Goal: Task Accomplishment & Management: Use online tool/utility

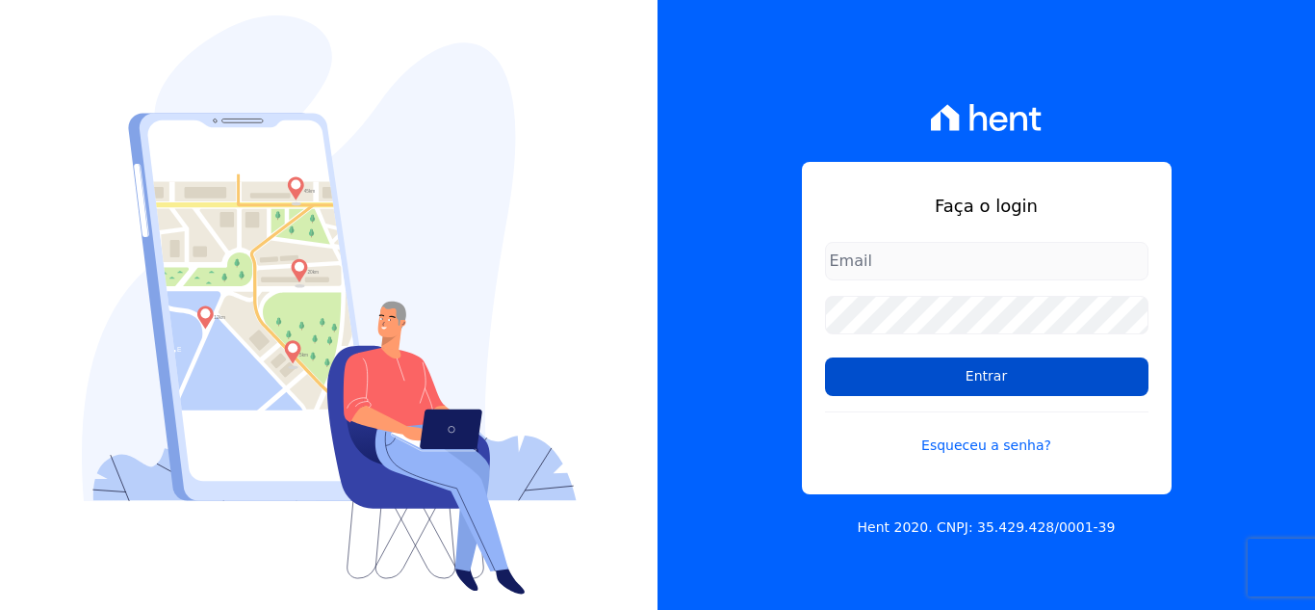
type input "[EMAIL_ADDRESS][DOMAIN_NAME]"
click at [828, 382] on input "Entrar" at bounding box center [987, 376] width 324 height 39
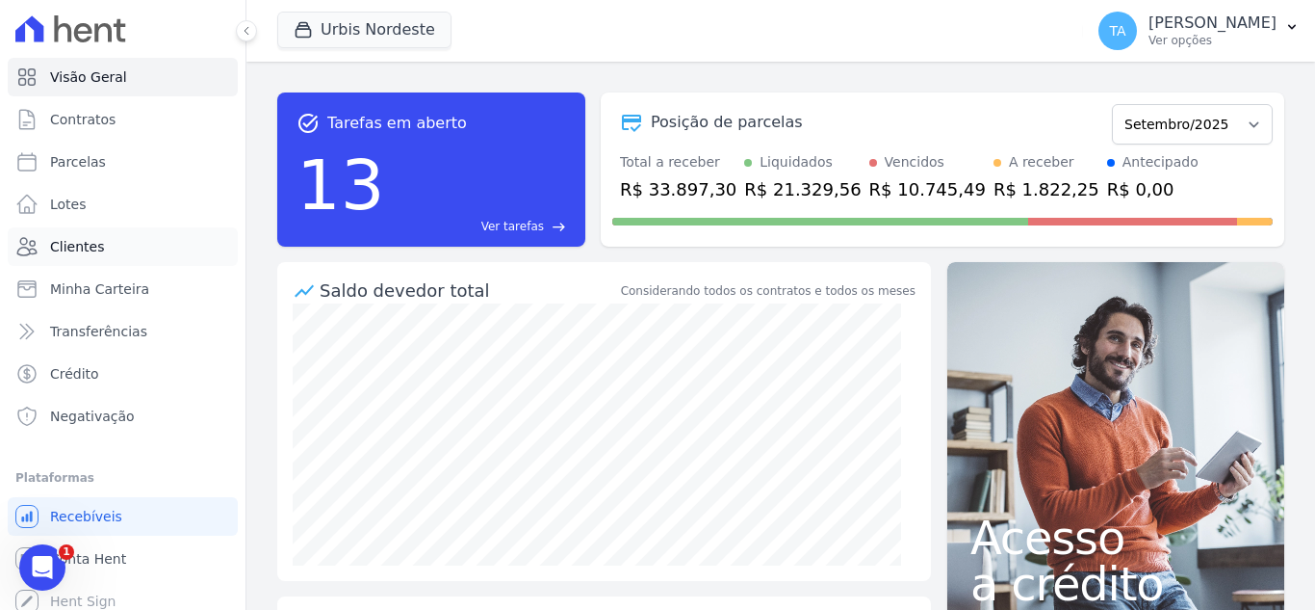
click at [115, 244] on link "Clientes" at bounding box center [123, 246] width 230 height 39
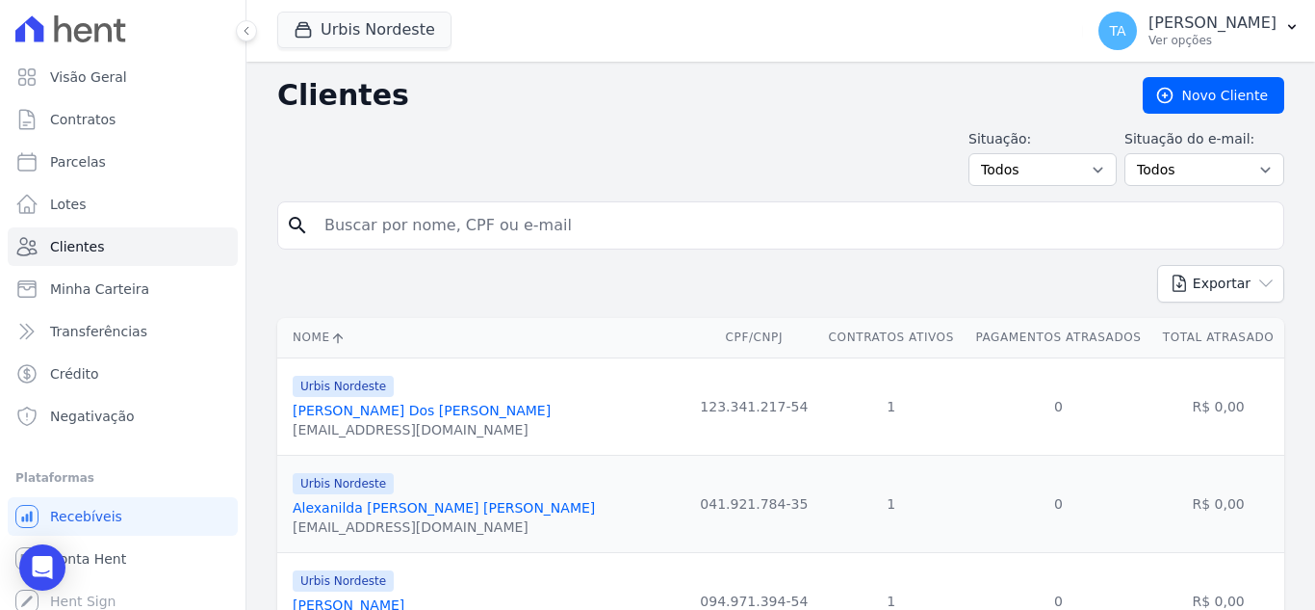
click at [393, 221] on input "search" at bounding box center [794, 225] width 963 height 39
type input "[PERSON_NAME]"
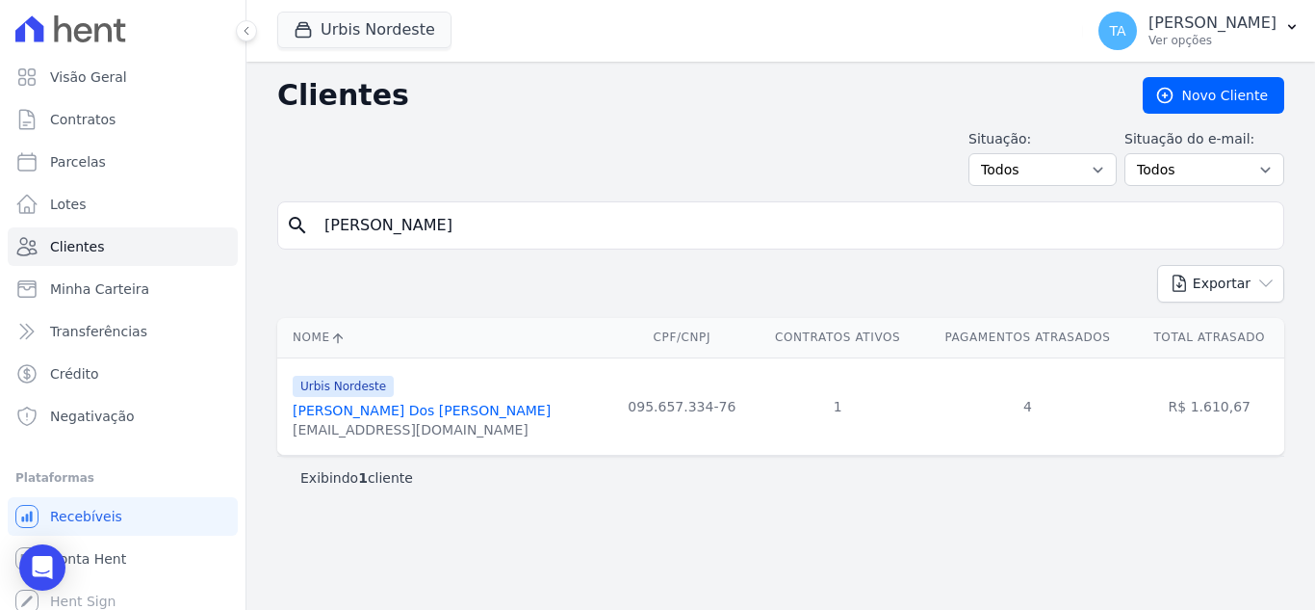
click at [430, 403] on link "[PERSON_NAME] Dos [PERSON_NAME]" at bounding box center [422, 410] width 258 height 15
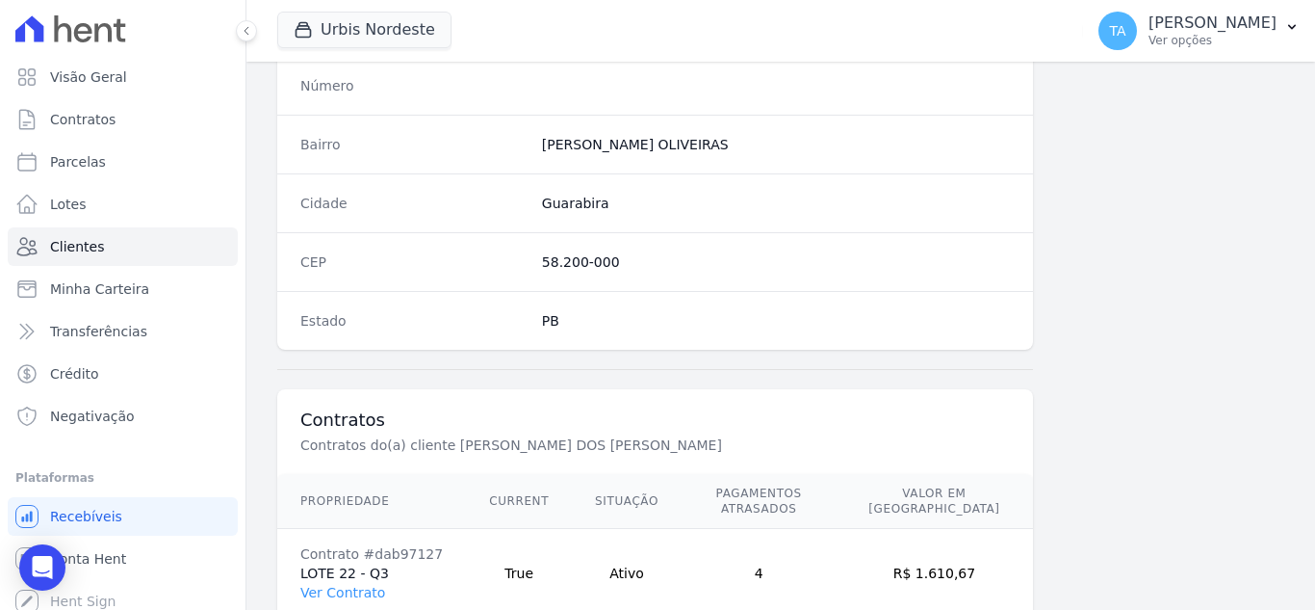
scroll to position [1192, 0]
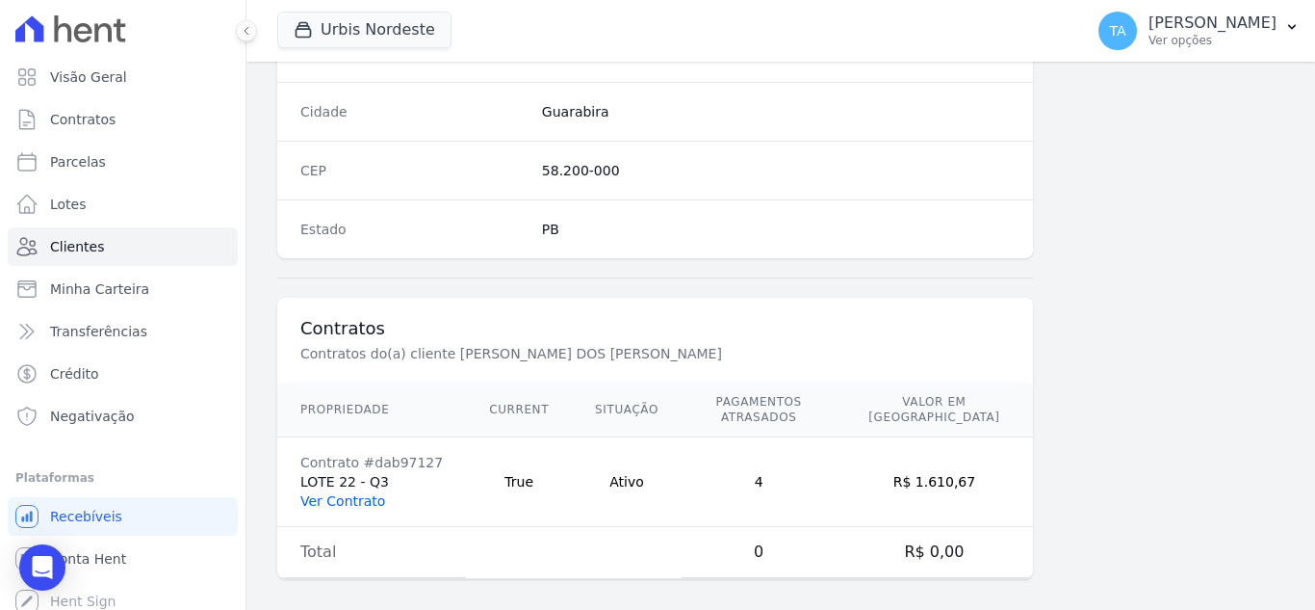
click at [359, 493] on link "Ver Contrato" at bounding box center [342, 500] width 85 height 15
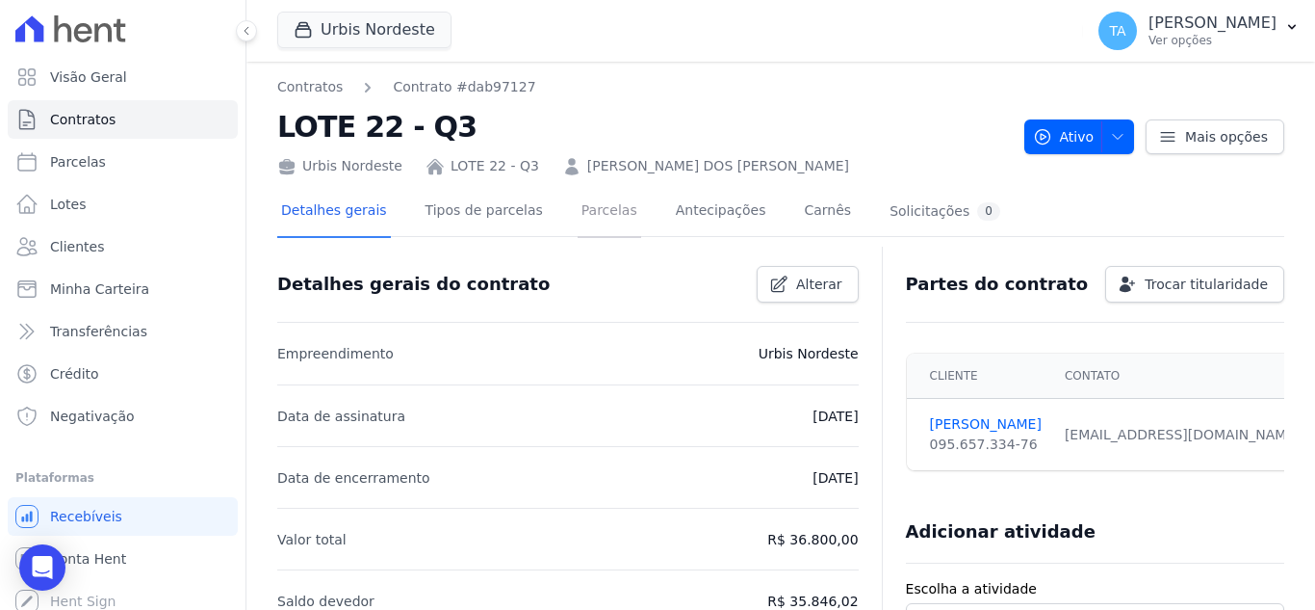
click at [582, 213] on link "Parcelas" at bounding box center [610, 212] width 64 height 51
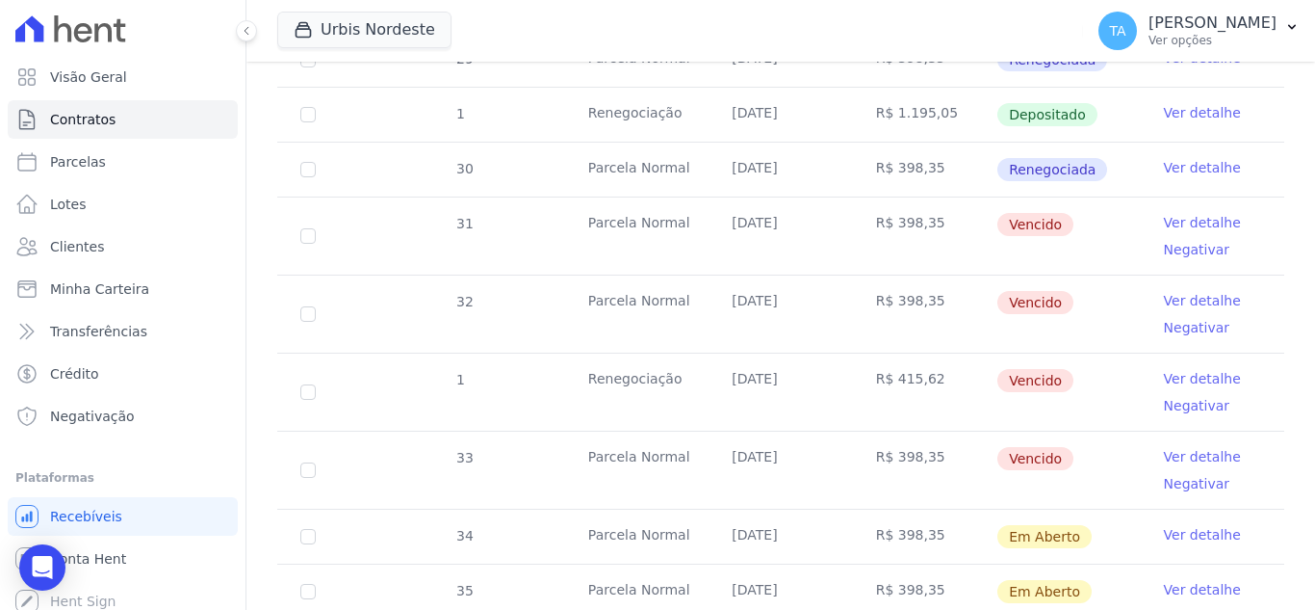
scroll to position [934, 0]
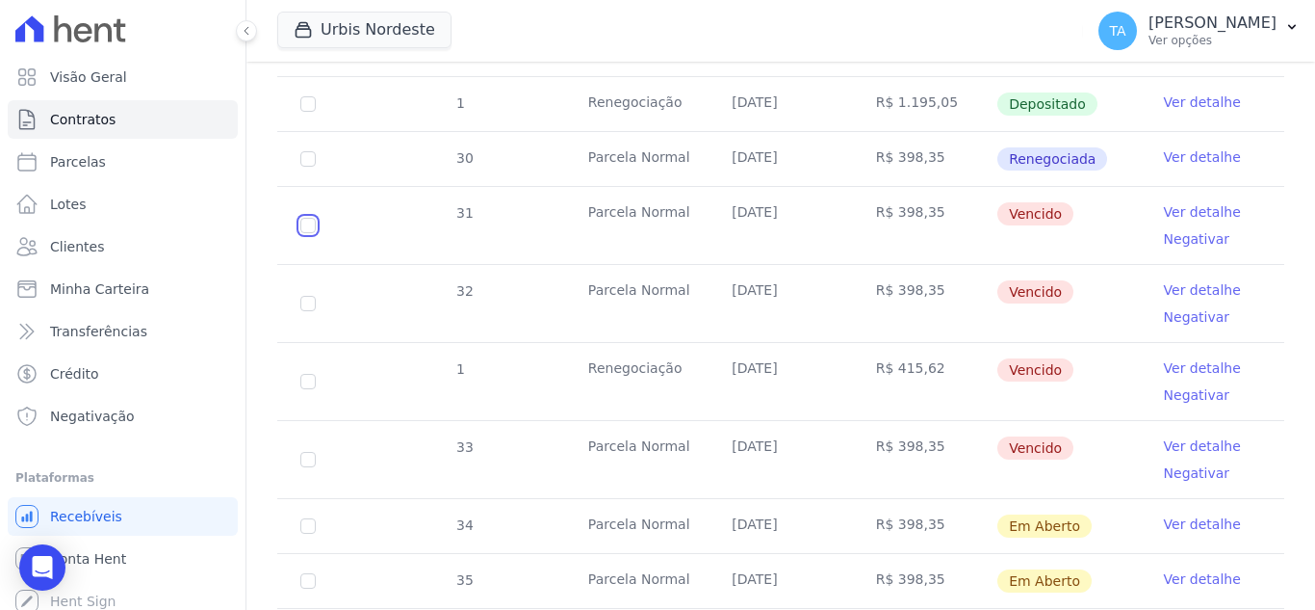
click at [307, 218] on input "checkbox" at bounding box center [307, 225] width 15 height 15
checkbox input "true"
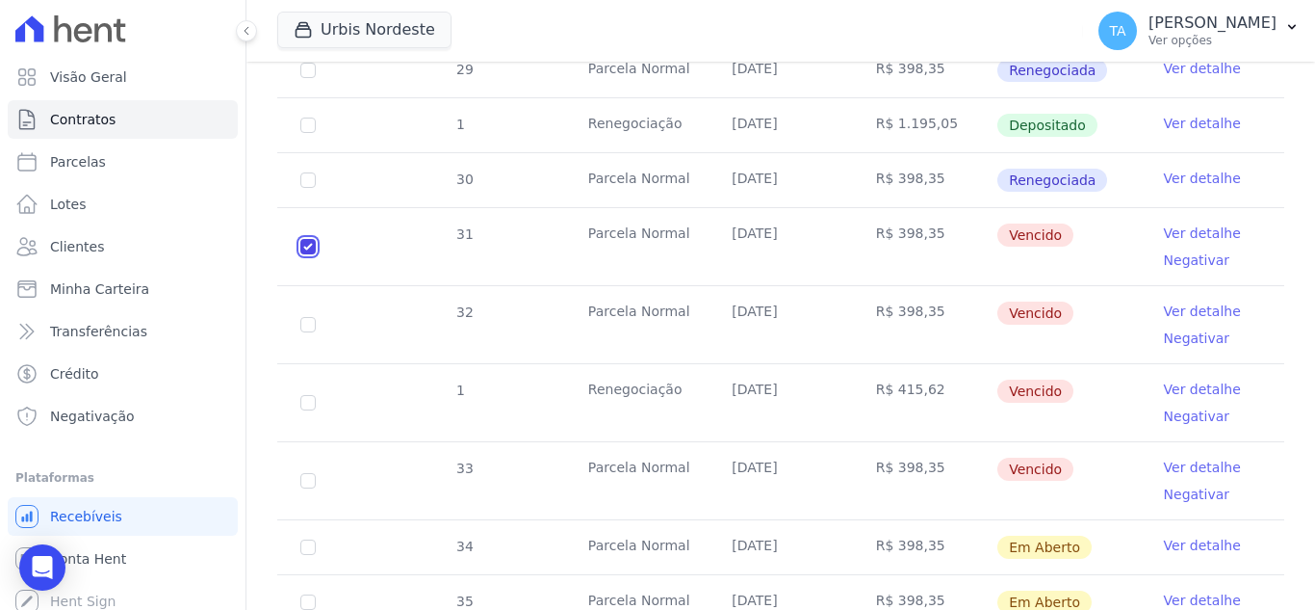
scroll to position [969, 0]
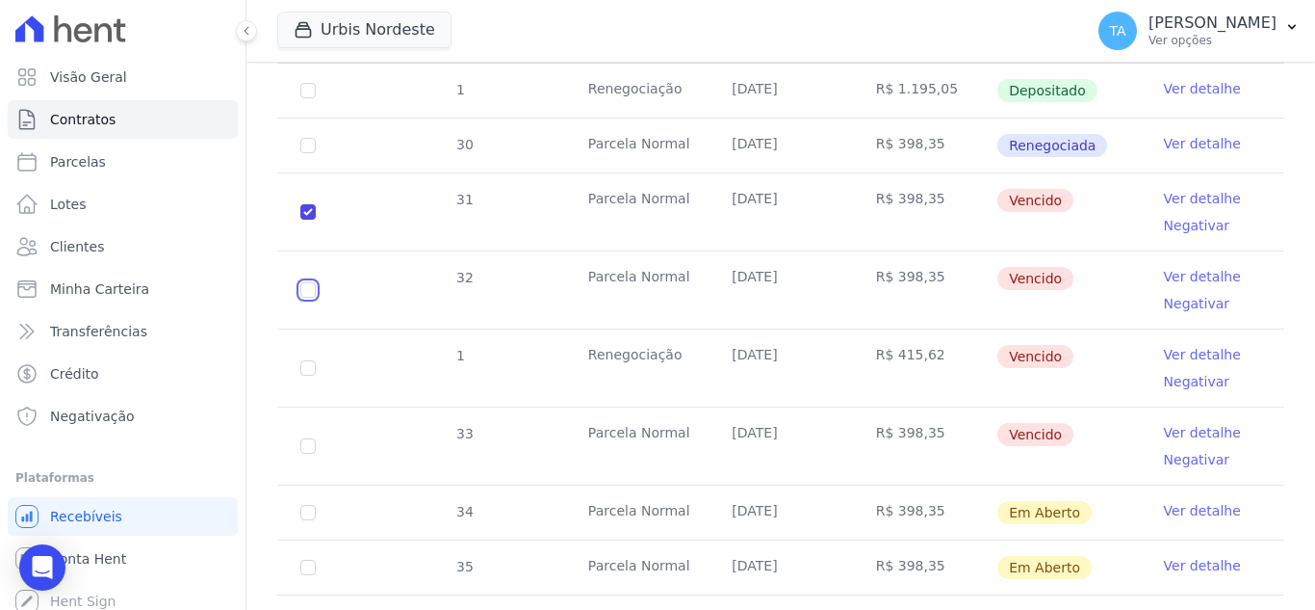
click at [304, 287] on input "checkbox" at bounding box center [307, 289] width 15 height 15
checkbox input "true"
click at [309, 368] on input "checkbox" at bounding box center [307, 367] width 15 height 15
checkbox input "true"
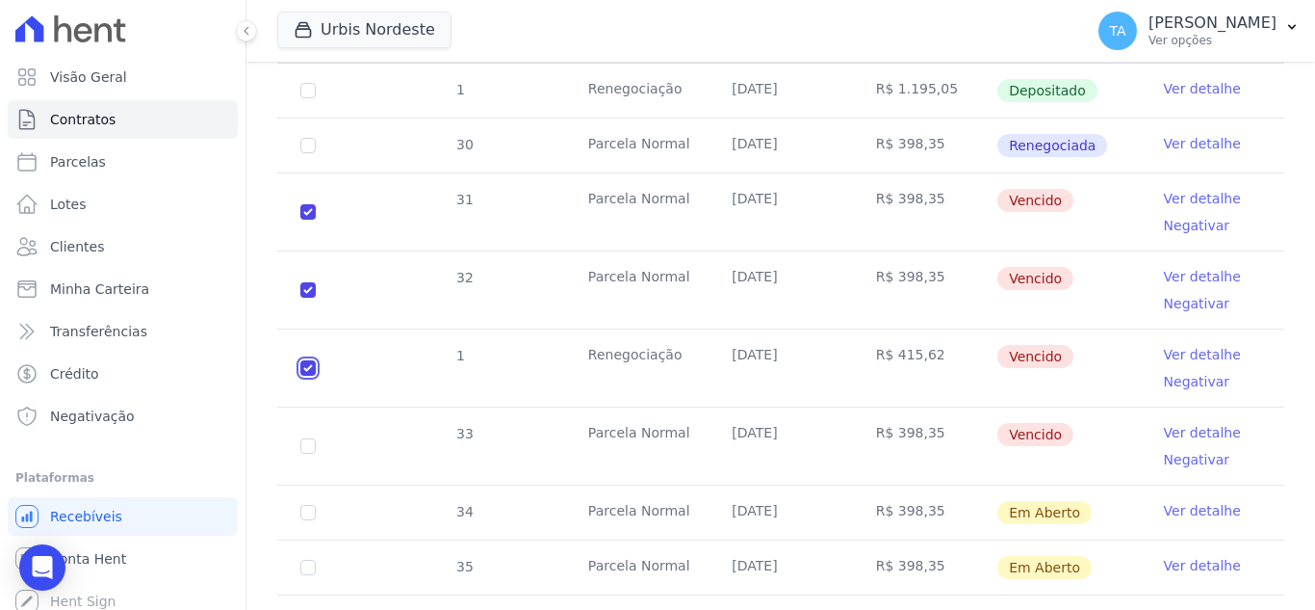
checkbox input "true"
click at [311, 444] on input "checkbox" at bounding box center [307, 445] width 15 height 15
checkbox input "true"
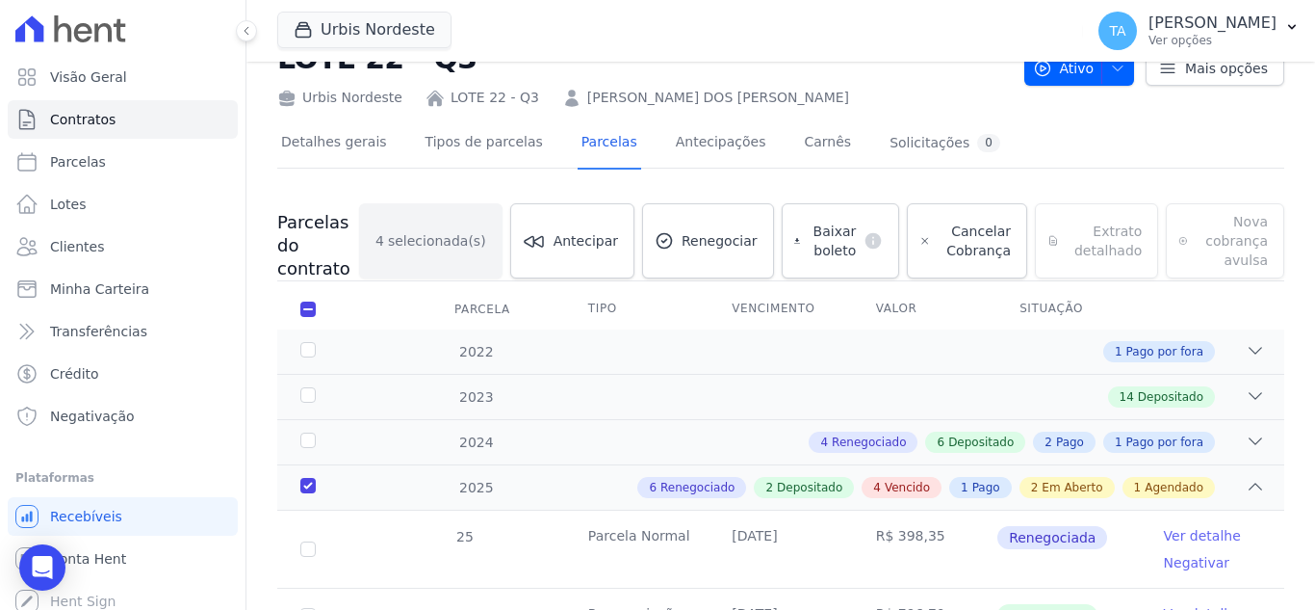
scroll to position [8, 0]
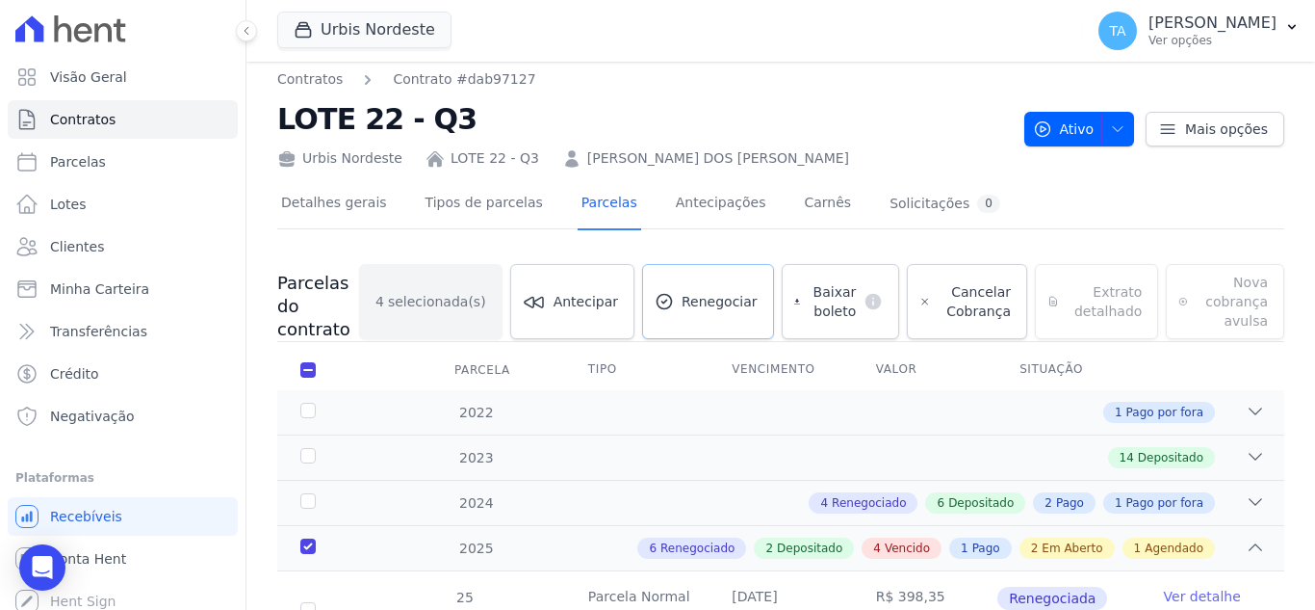
click at [720, 298] on span "Renegociar" at bounding box center [720, 301] width 76 height 19
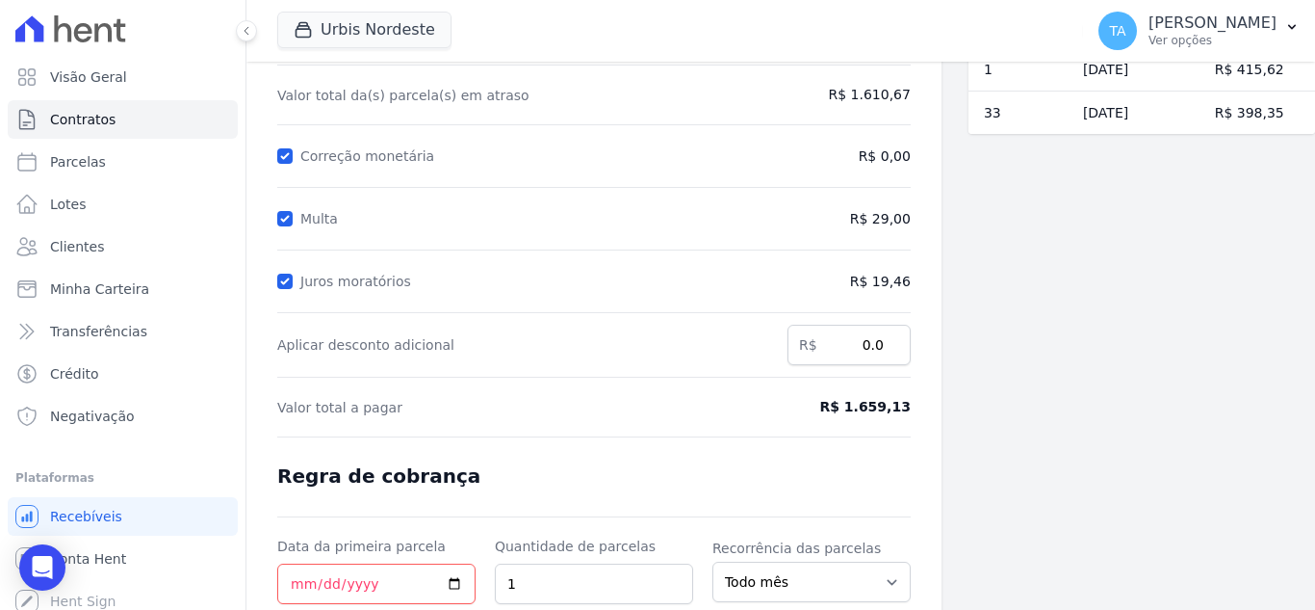
scroll to position [355, 0]
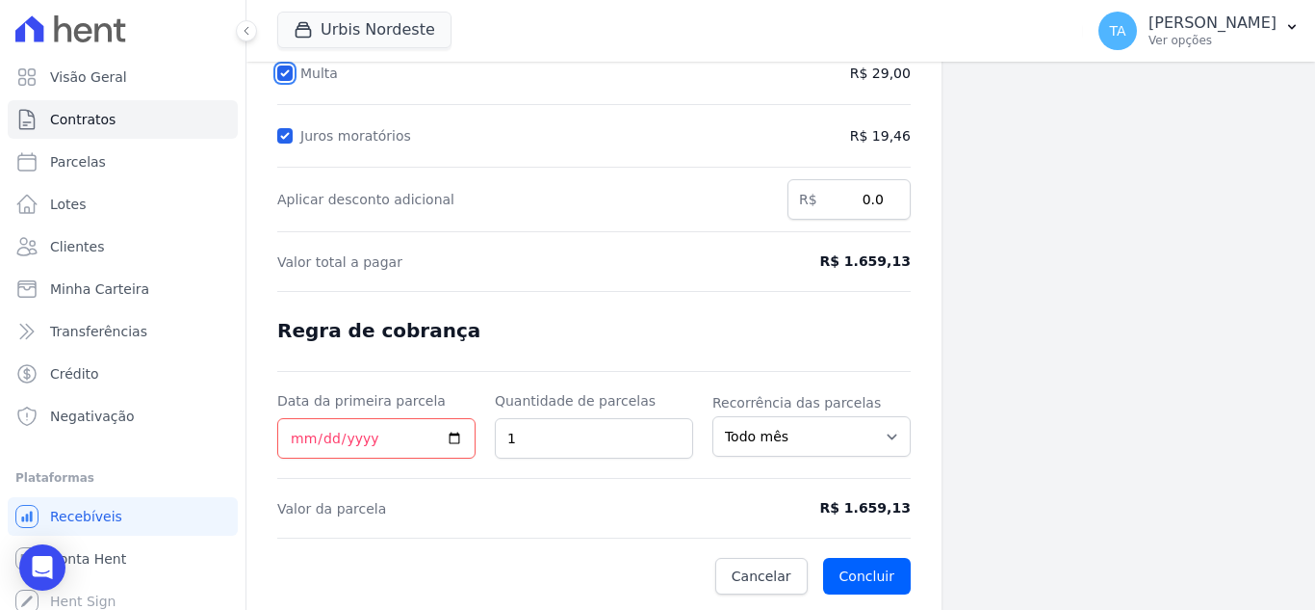
click at [278, 74] on input "Multa" at bounding box center [284, 72] width 15 height 15
checkbox input "false"
click at [288, 139] on input "Juros moratórios" at bounding box center [284, 135] width 15 height 15
checkbox input "false"
click at [290, 442] on input "Data da primeira parcela" at bounding box center [376, 438] width 198 height 40
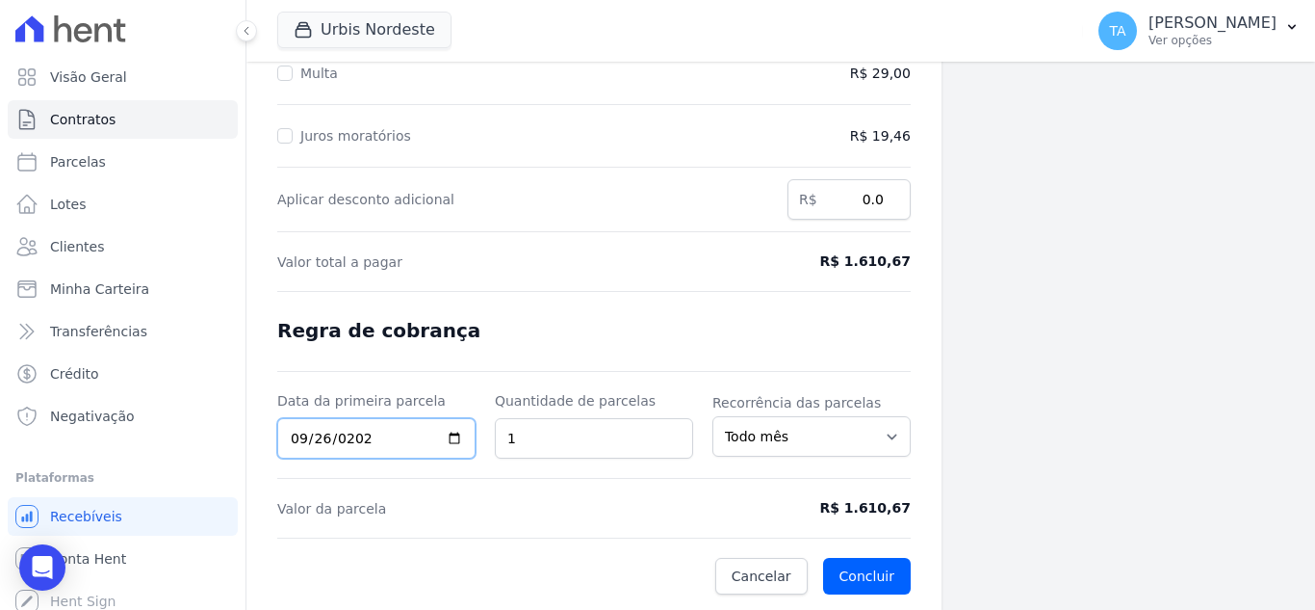
type input "[DATE]"
click at [848, 588] on button "Concluir" at bounding box center [867, 576] width 88 height 37
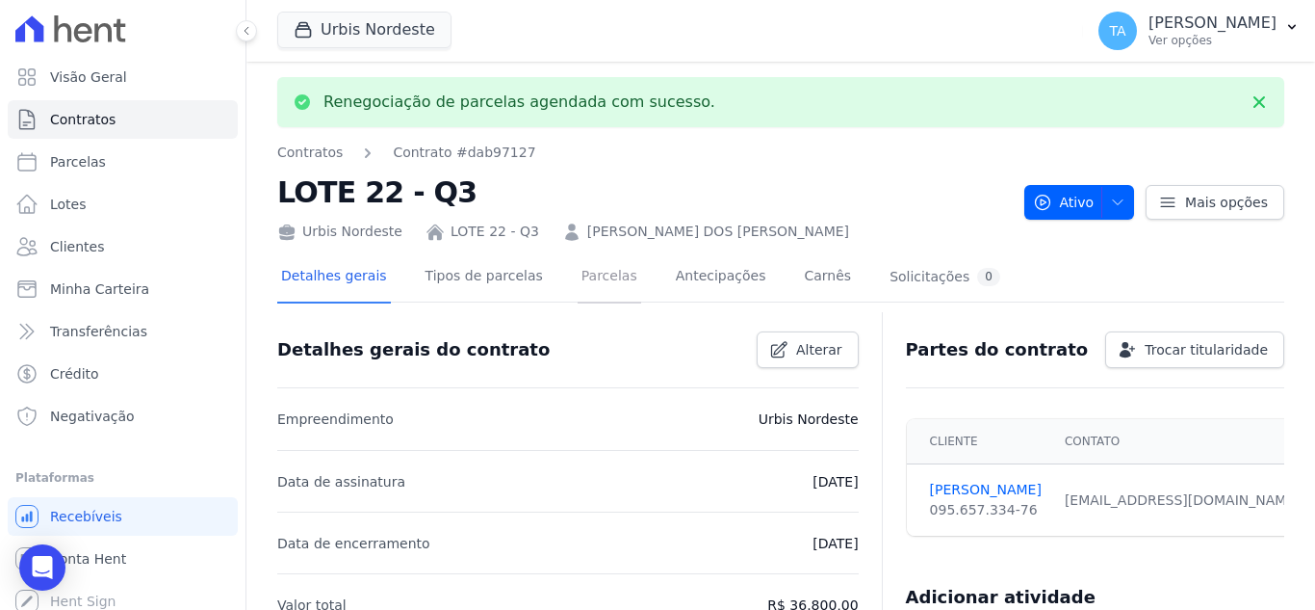
click at [585, 273] on link "Parcelas" at bounding box center [610, 277] width 64 height 51
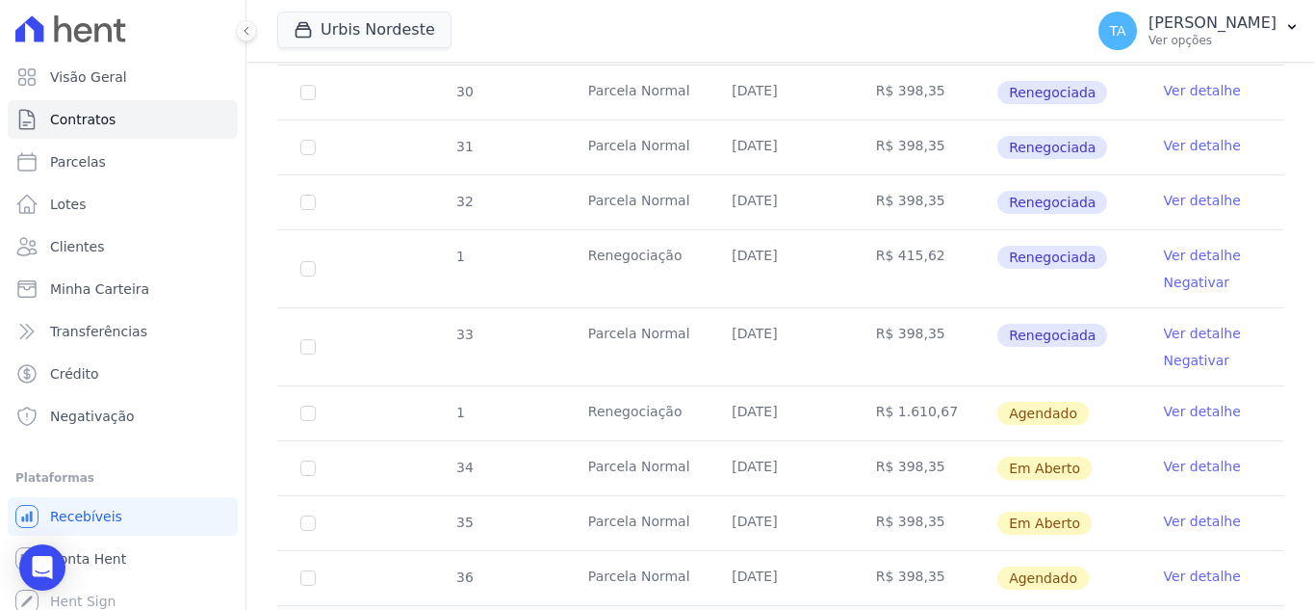
scroll to position [1003, 0]
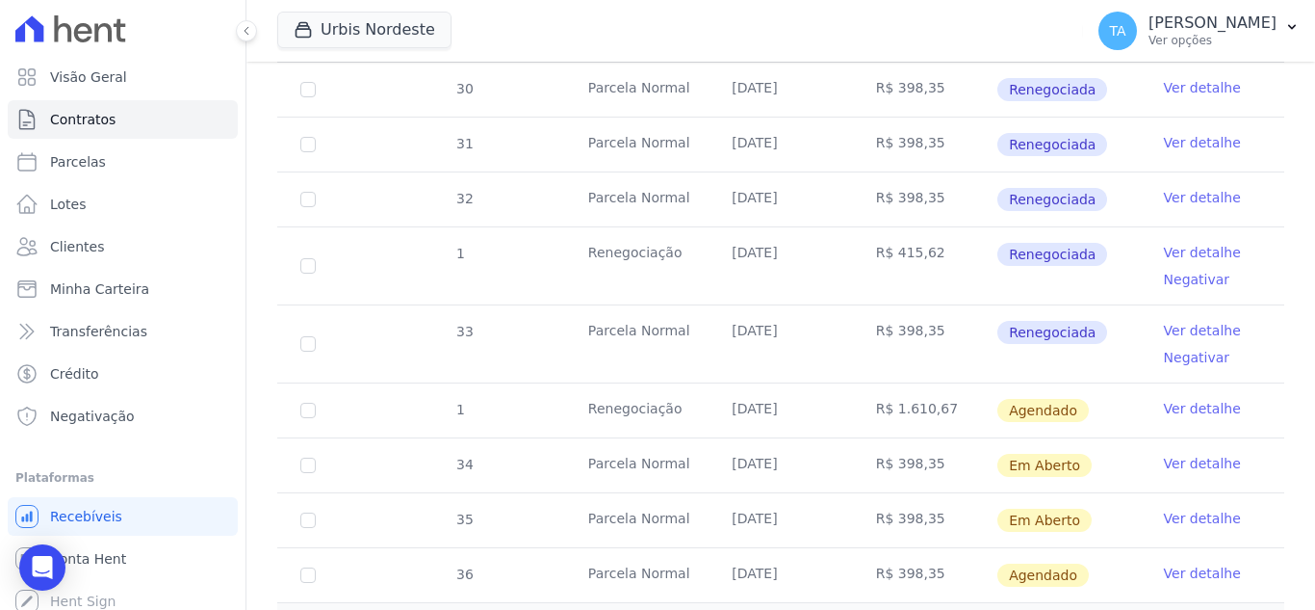
click at [1193, 399] on link "Ver detalhe" at bounding box center [1202, 408] width 77 height 19
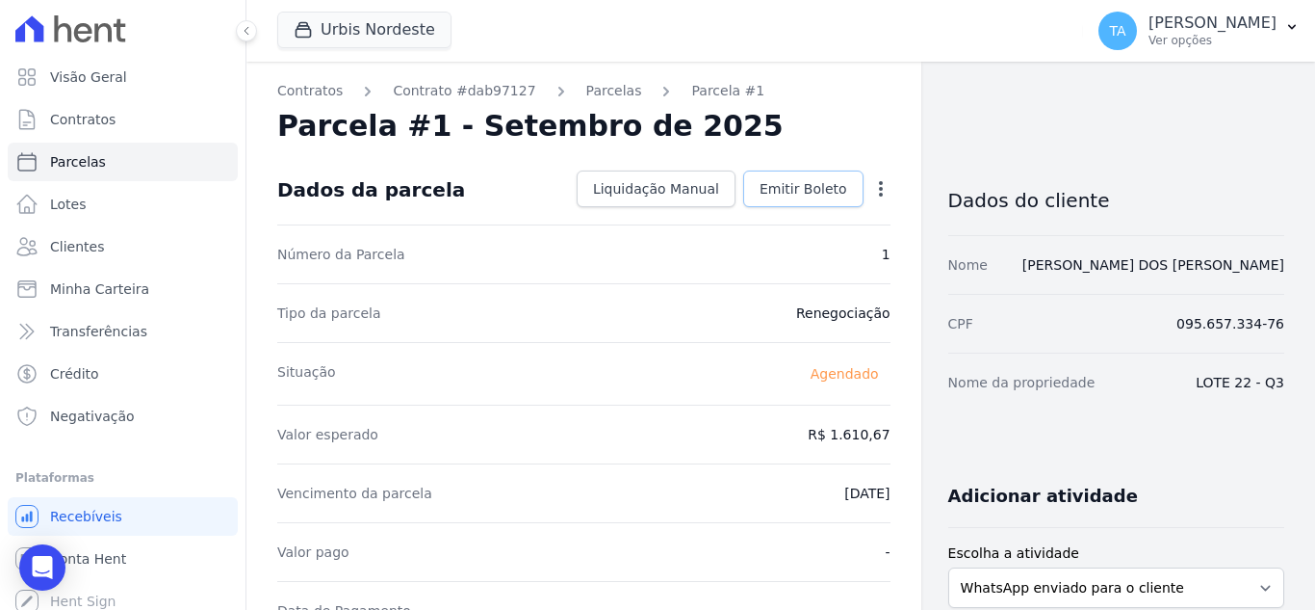
click at [798, 196] on span "Emitir Boleto" at bounding box center [804, 188] width 88 height 19
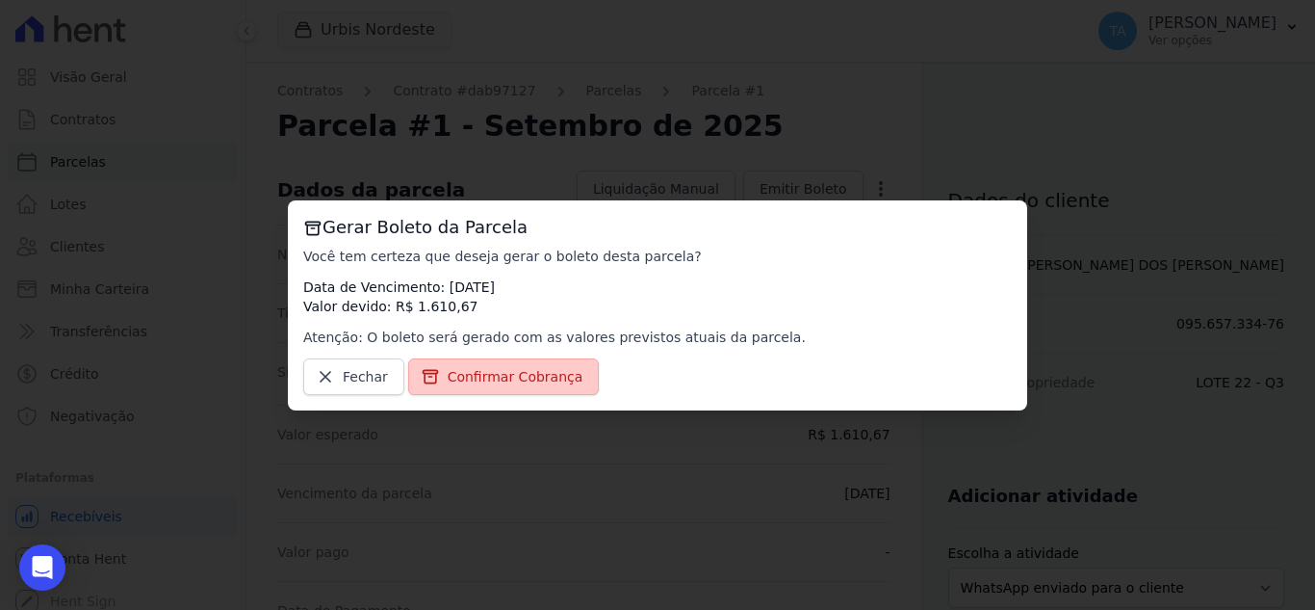
click at [550, 390] on link "Confirmar Cobrança" at bounding box center [504, 376] width 192 height 37
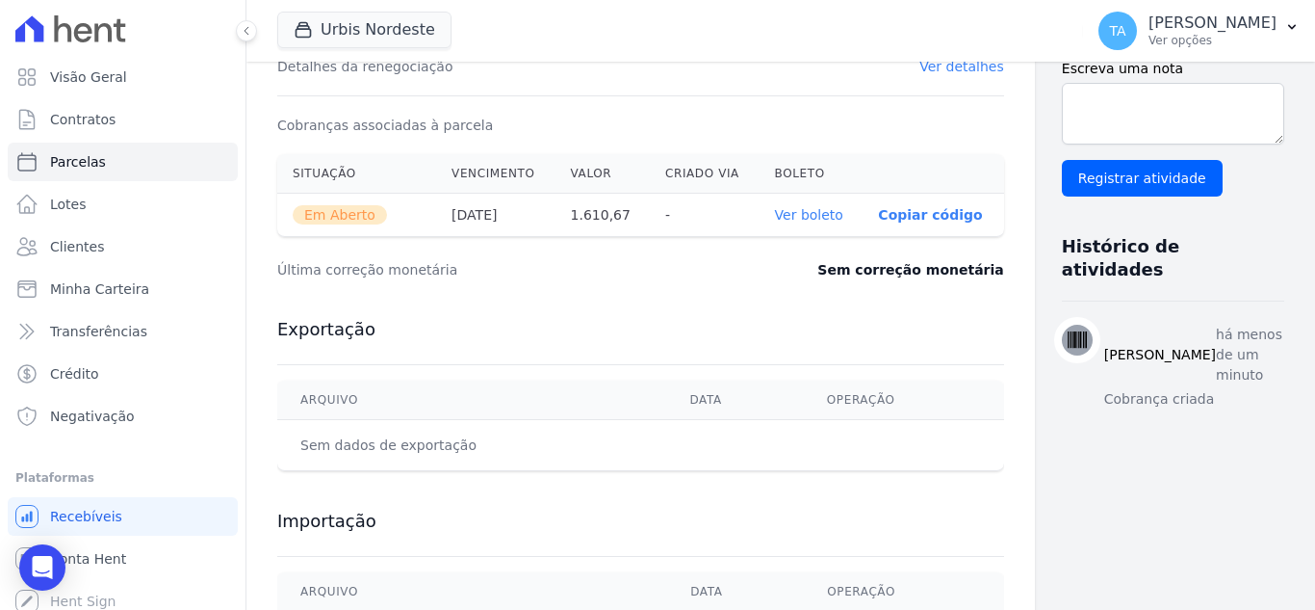
scroll to position [604, 0]
click at [775, 208] on link "Ver boleto" at bounding box center [809, 213] width 68 height 15
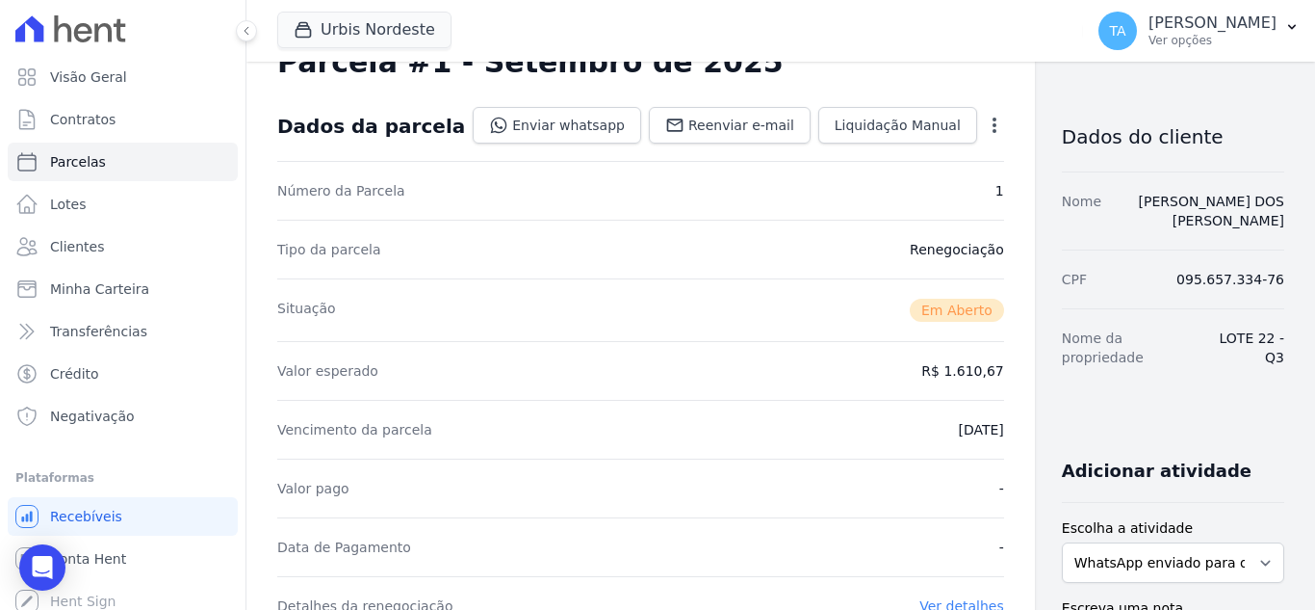
scroll to position [0, 0]
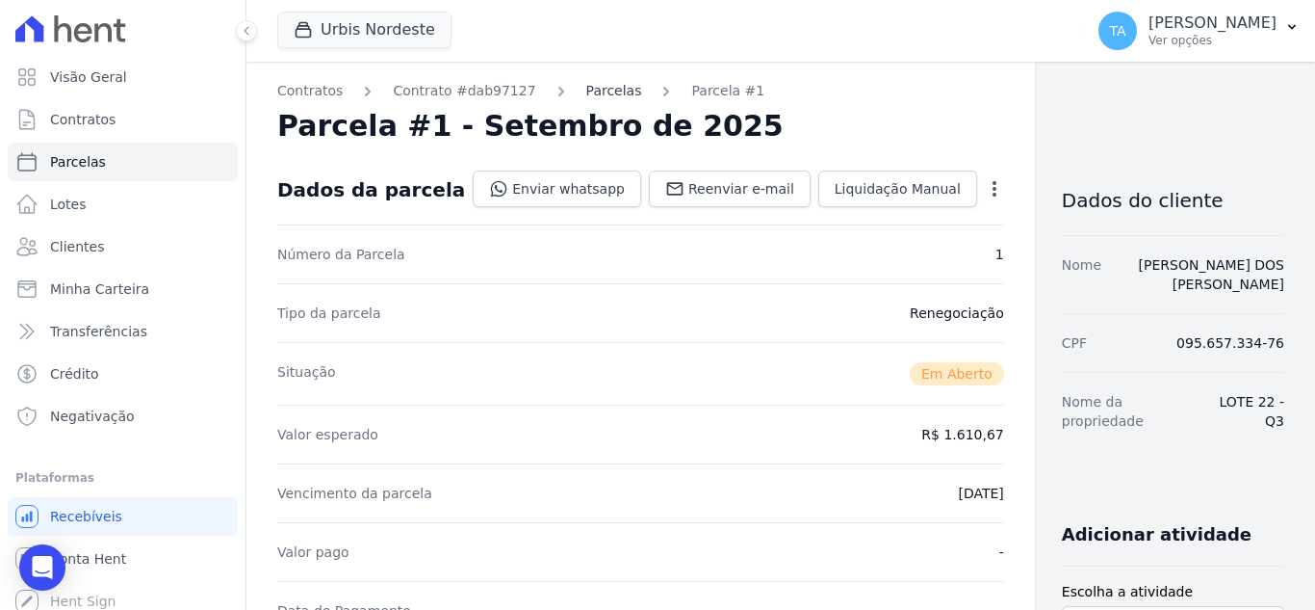
click at [586, 92] on link "Parcelas" at bounding box center [614, 91] width 56 height 20
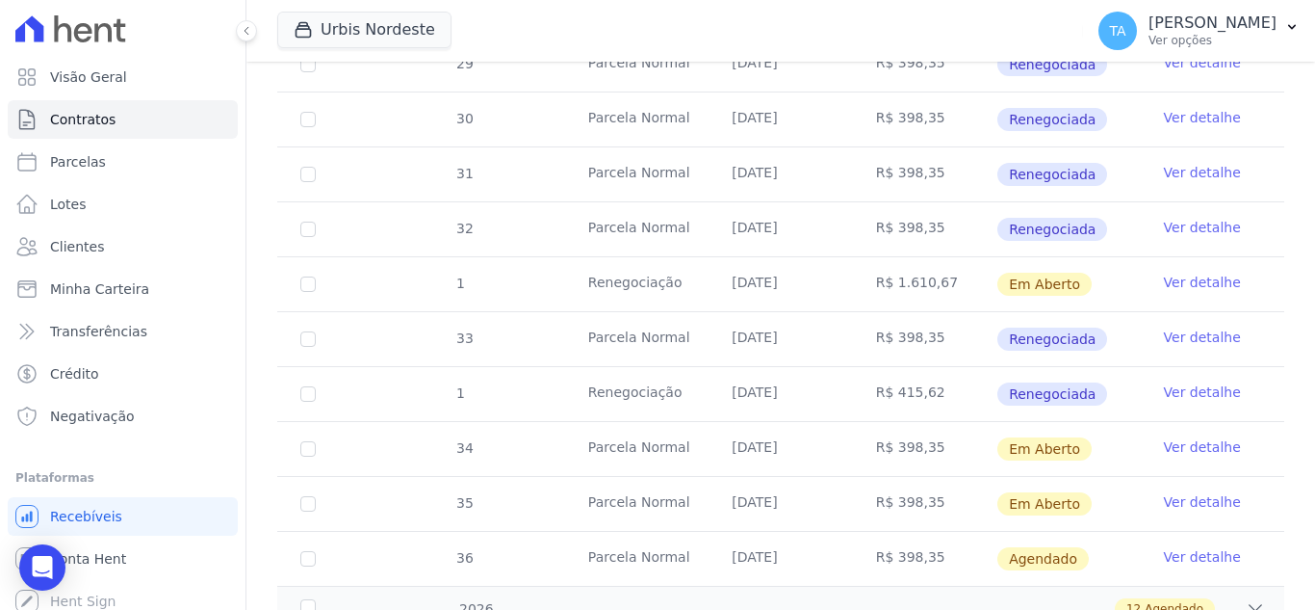
scroll to position [975, 0]
